Goal: Navigation & Orientation: Find specific page/section

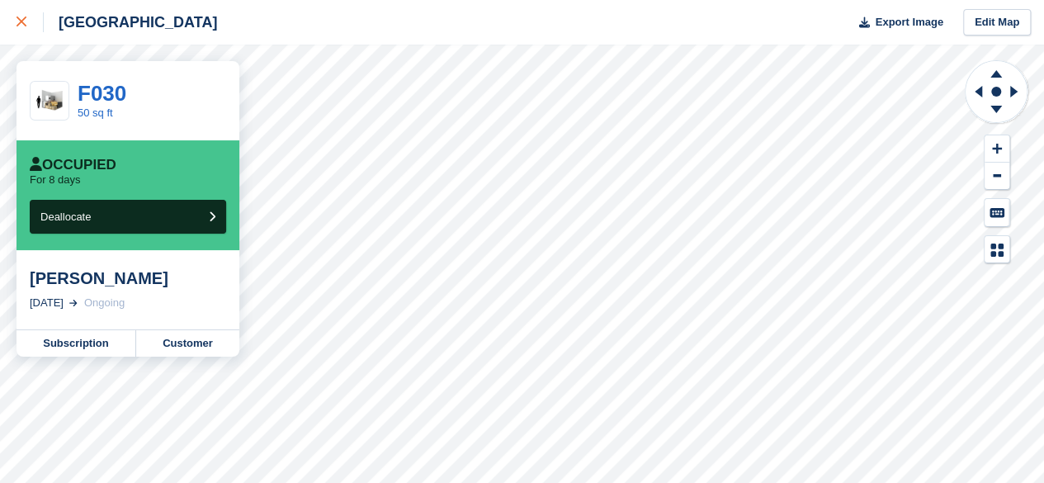
click at [21, 19] on icon at bounding box center [22, 22] width 10 height 10
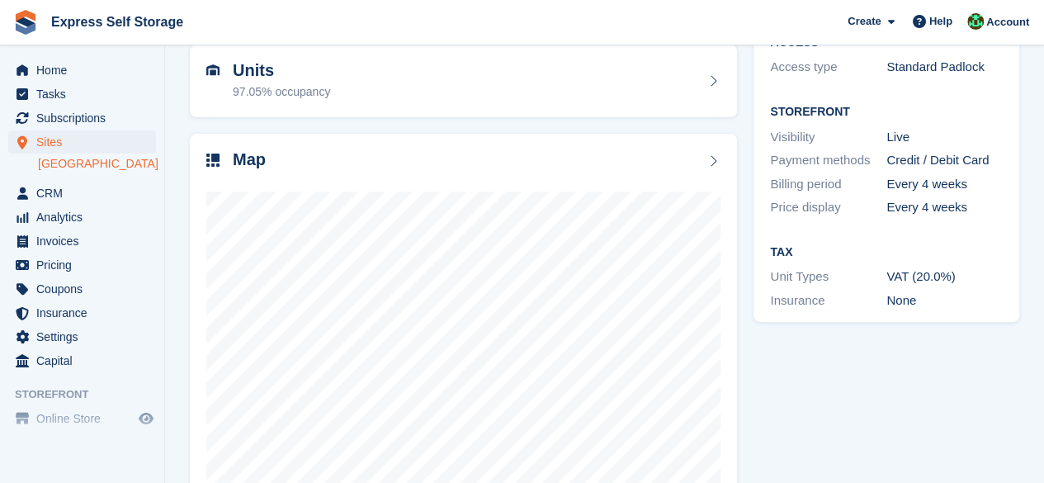
scroll to position [220, 0]
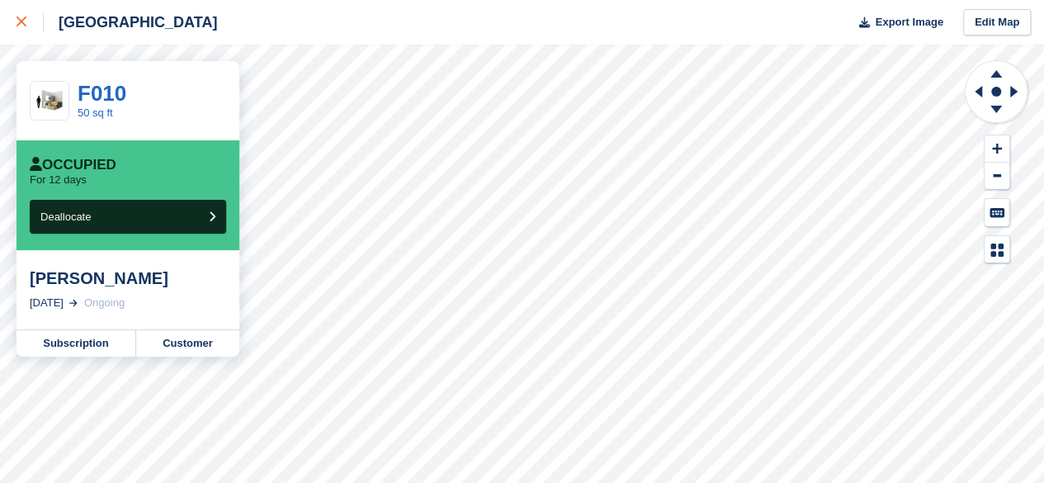
click at [12, 25] on link at bounding box center [22, 22] width 44 height 45
